Goal: Check status: Check status

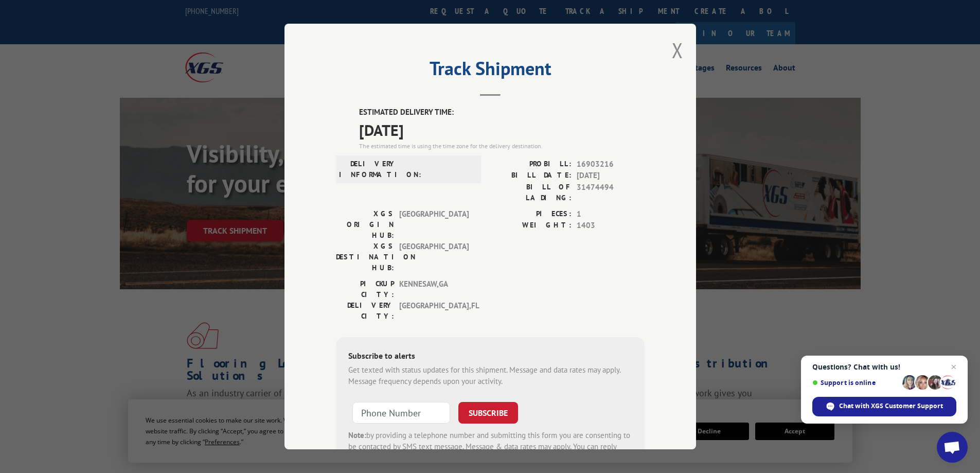
click at [587, 162] on span "16903216" at bounding box center [611, 164] width 68 height 12
copy span "16903216"
click at [677, 47] on button "Close modal" at bounding box center [677, 50] width 11 height 27
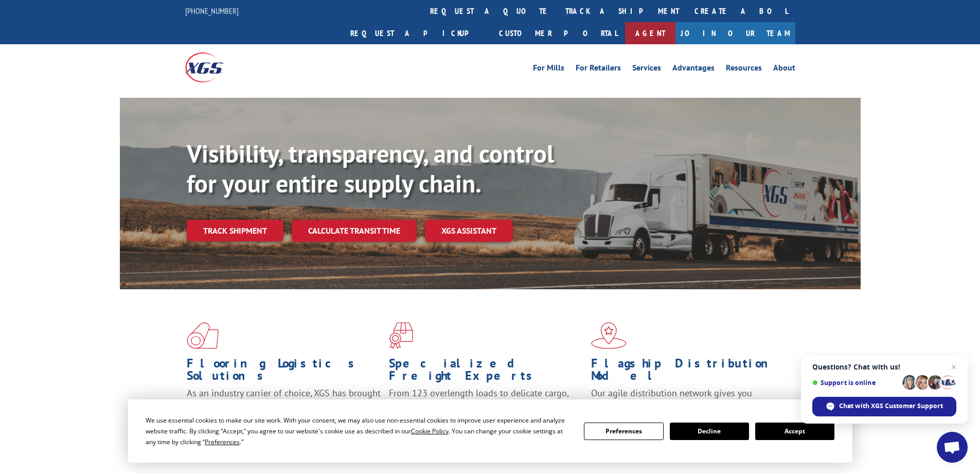
click at [676, 22] on link "Agent" at bounding box center [650, 33] width 50 height 22
click at [558, 13] on link "track a shipment" at bounding box center [622, 11] width 129 height 22
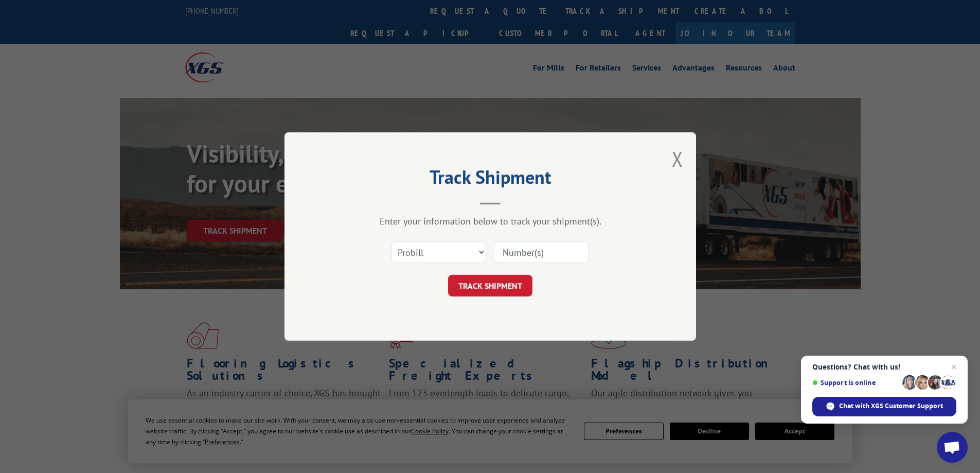
click at [522, 246] on input at bounding box center [541, 252] width 95 height 22
paste input "16903216"
type input "16903216"
click at [498, 287] on button "TRACK SHIPMENT" at bounding box center [490, 286] width 84 height 22
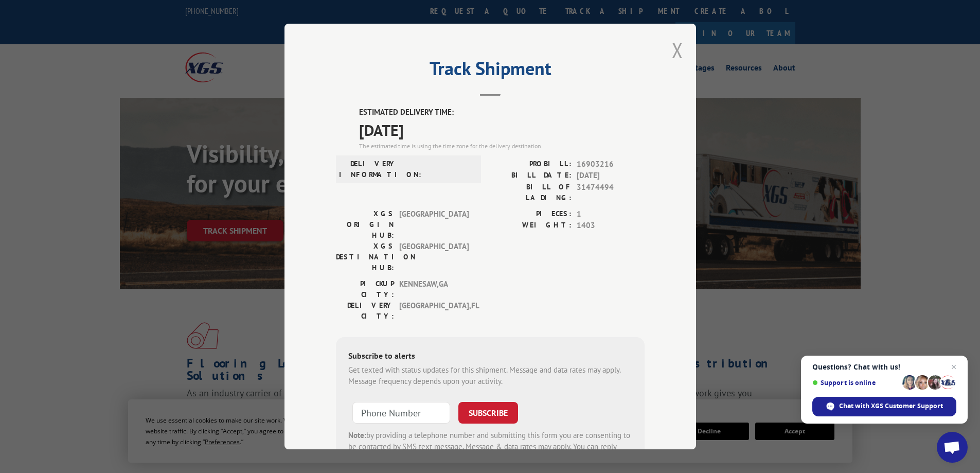
click at [672, 49] on button "Close modal" at bounding box center [677, 50] width 11 height 27
